Goal: Task Accomplishment & Management: Use online tool/utility

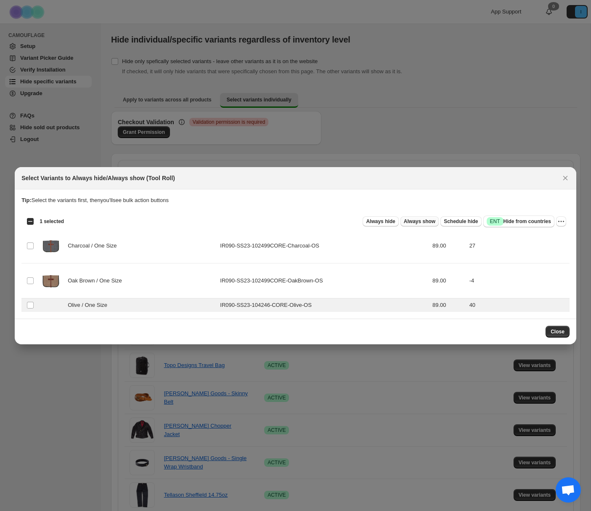
click at [418, 222] on span "Always show" at bounding box center [420, 221] width 32 height 7
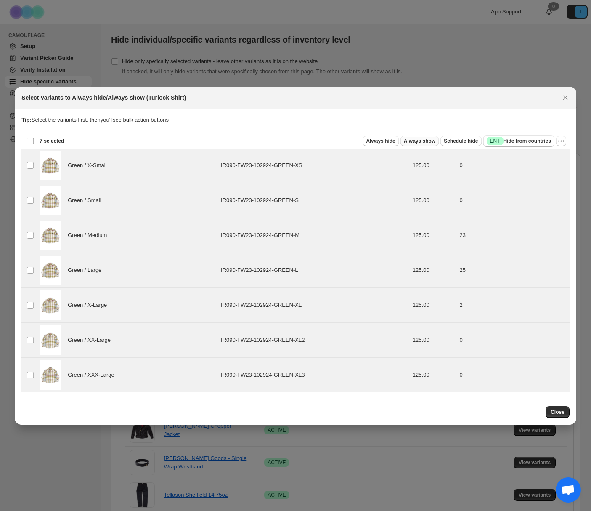
click at [417, 140] on span "Always show" at bounding box center [420, 141] width 32 height 7
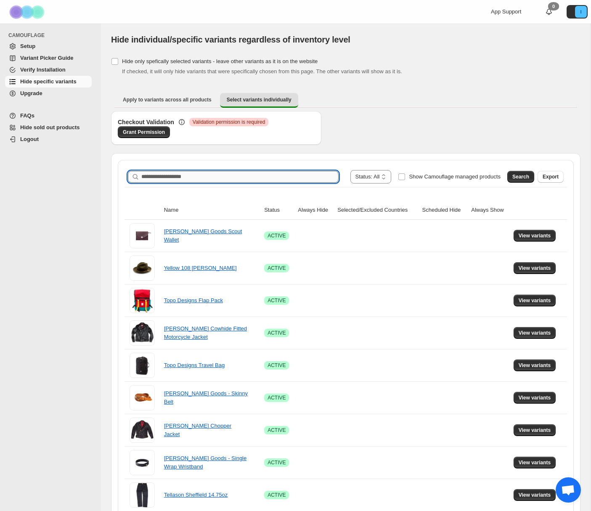
click at [180, 181] on input "Search product name" at bounding box center [239, 177] width 197 height 12
type input "*******"
click at [514, 172] on button "Search" at bounding box center [520, 177] width 27 height 12
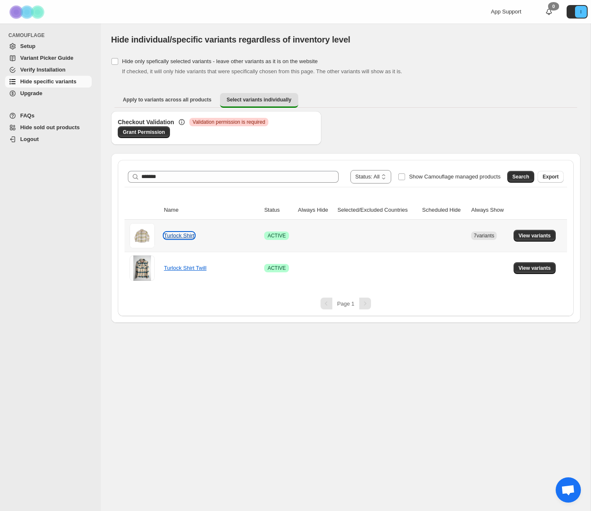
click at [174, 234] on link "Turlock Shirt" at bounding box center [179, 235] width 30 height 6
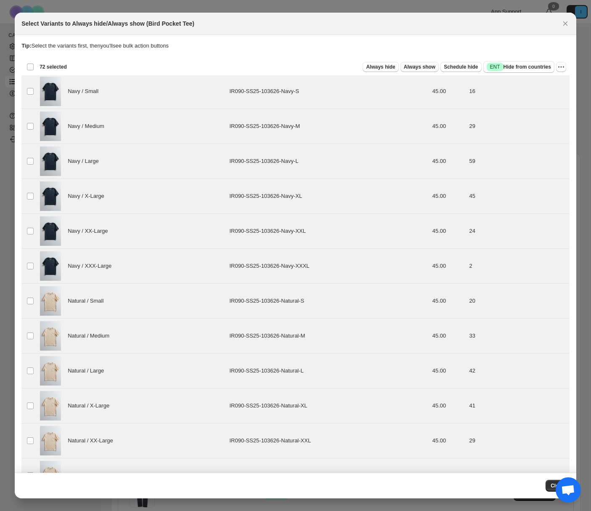
click at [421, 69] on span "Always show" at bounding box center [420, 67] width 32 height 7
